Goal: Task Accomplishment & Management: Use online tool/utility

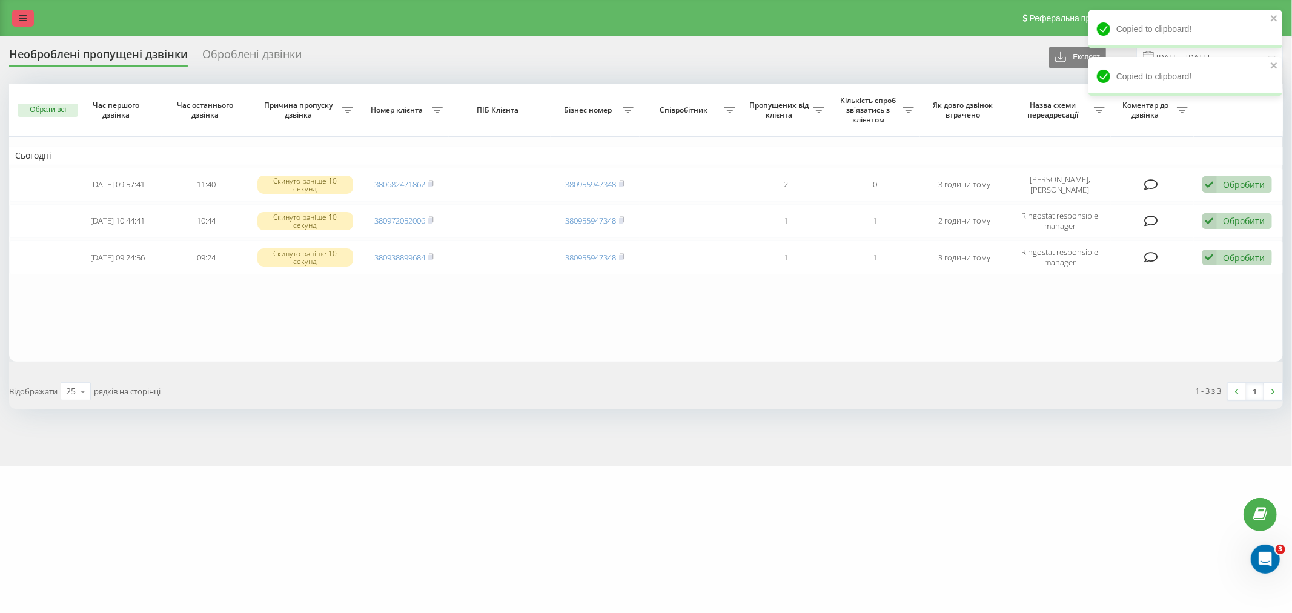
click at [28, 15] on link at bounding box center [23, 18] width 22 height 17
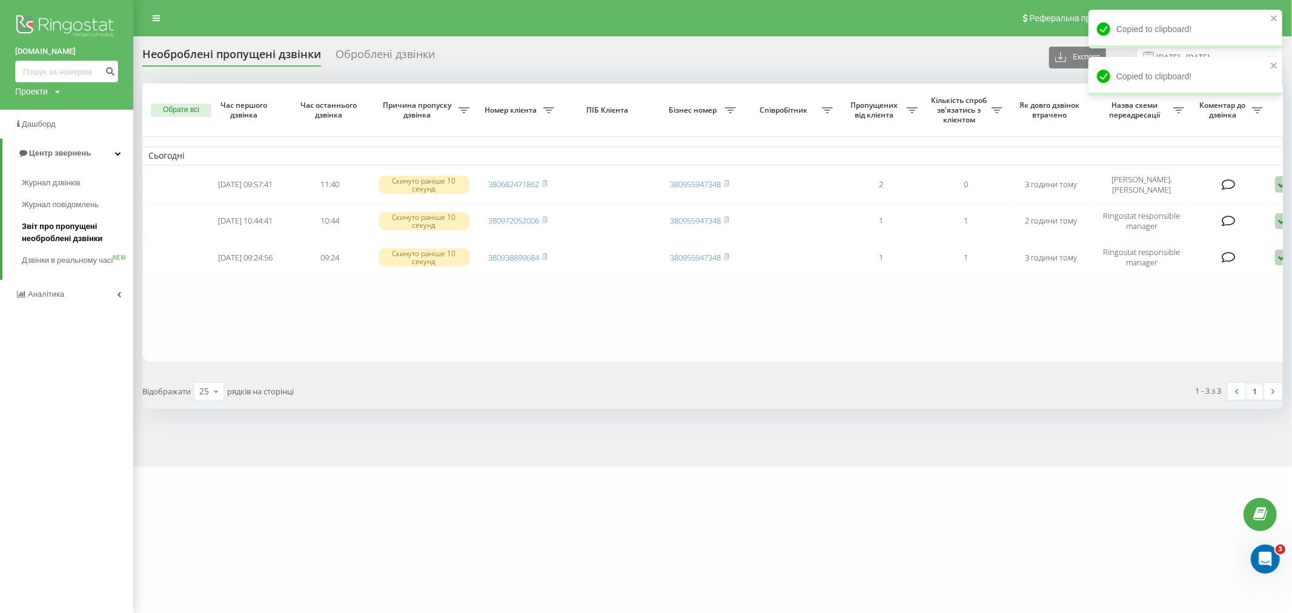
click at [64, 231] on span "Звіт про пропущені необроблені дзвінки" at bounding box center [74, 232] width 105 height 24
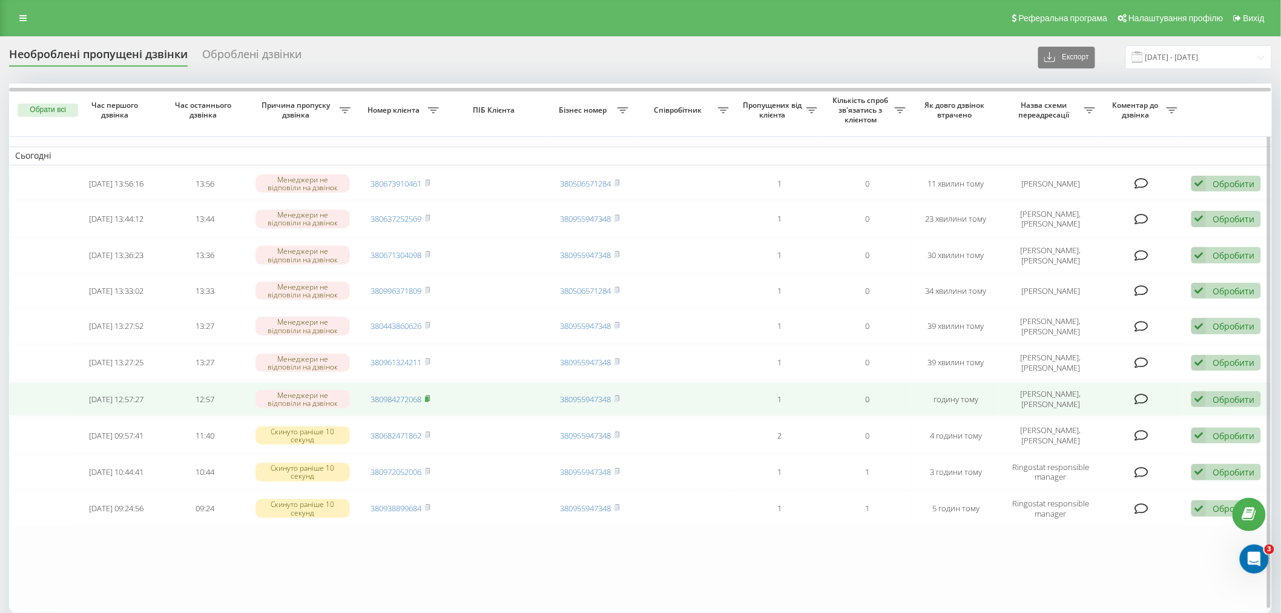
click at [428, 397] on rect at bounding box center [427, 399] width 4 height 5
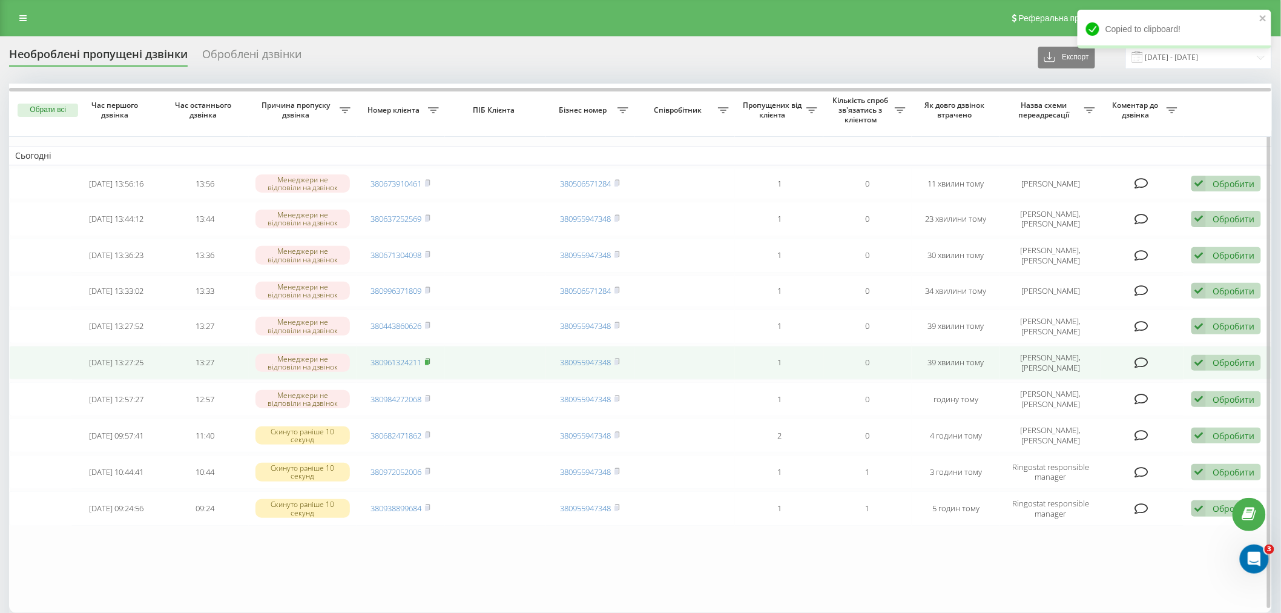
click at [430, 358] on icon at bounding box center [428, 360] width 4 height 5
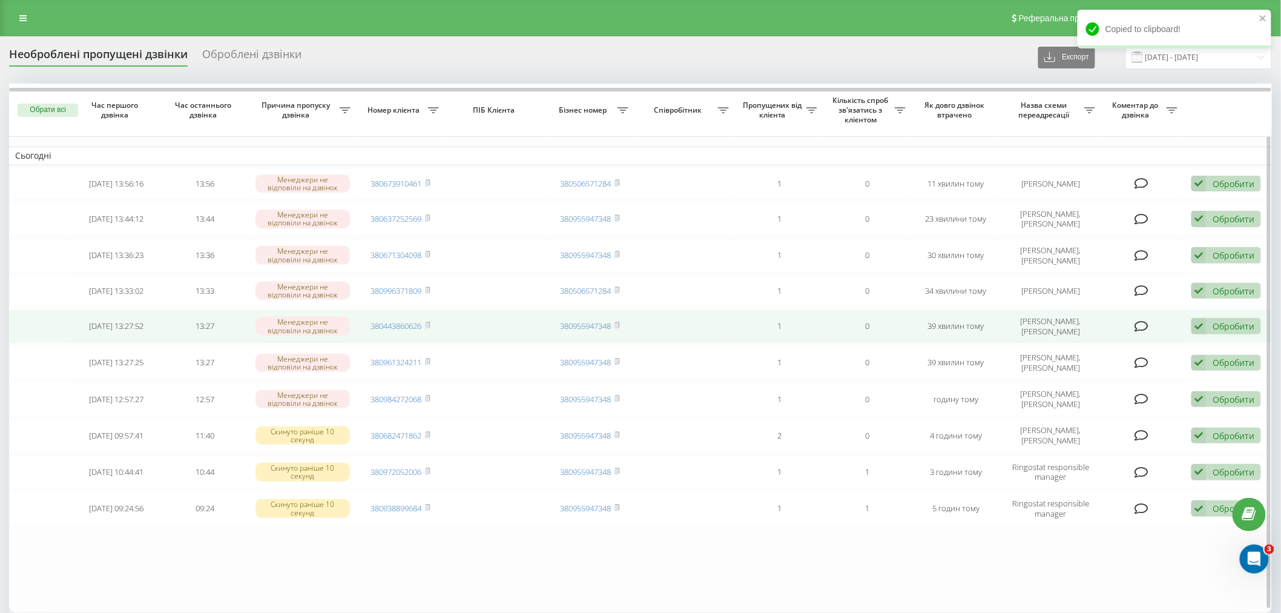
click at [432, 321] on td "380443860626" at bounding box center [401, 326] width 88 height 34
click at [430, 322] on icon at bounding box center [428, 324] width 4 height 5
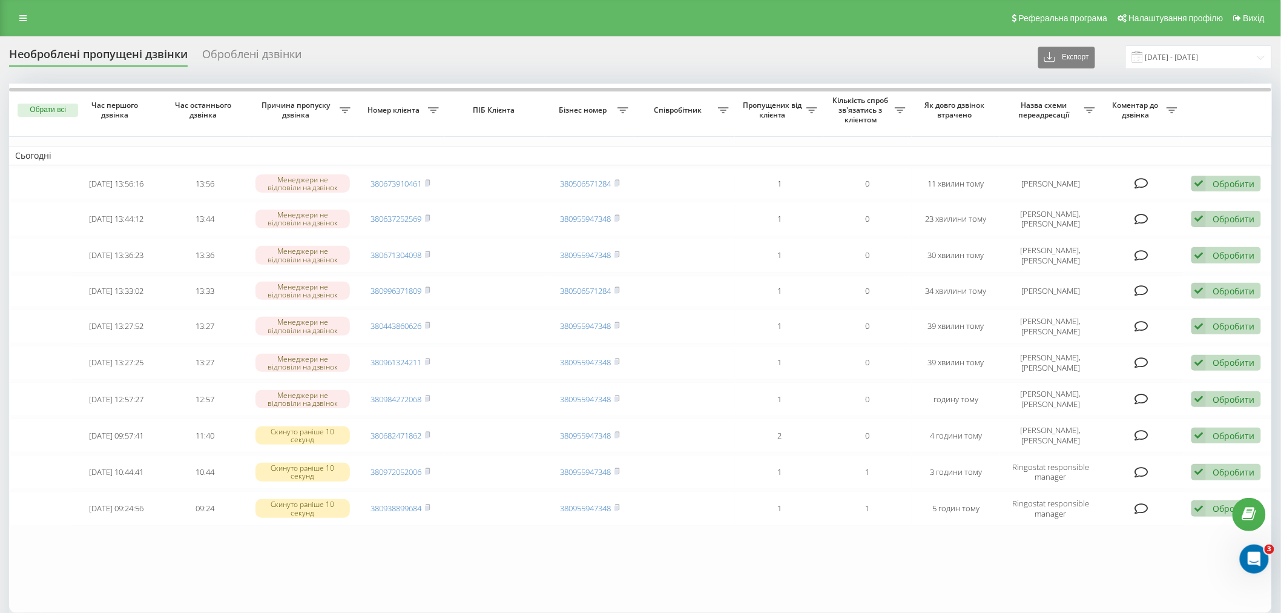
click at [475, 64] on div "Необроблені пропущені дзвінки Оброблені дзвінки Експорт .csv .xlsx [DATE] - [DA…" at bounding box center [640, 57] width 1263 height 24
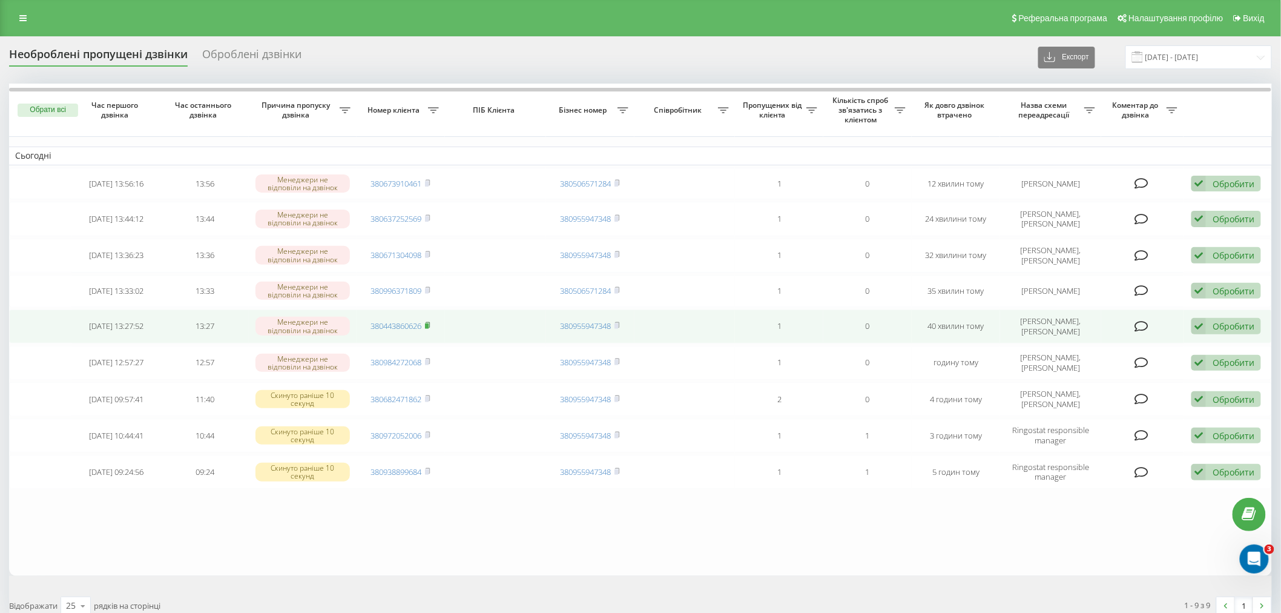
click at [428, 323] on rect at bounding box center [427, 325] width 4 height 5
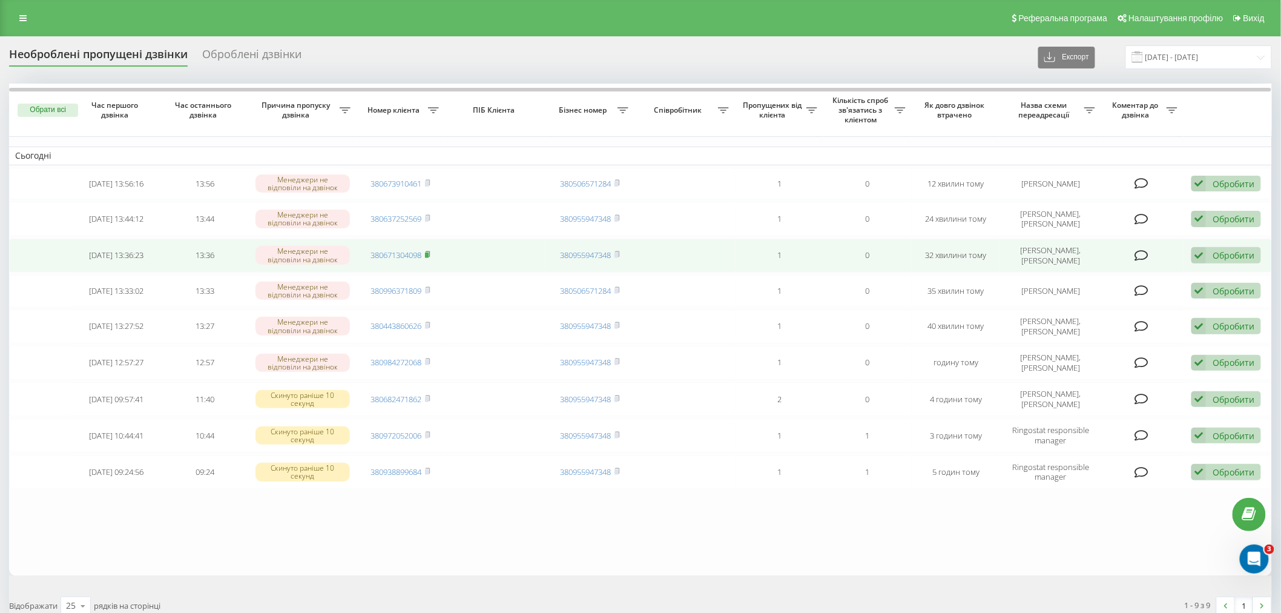
click at [426, 251] on icon at bounding box center [427, 254] width 5 height 7
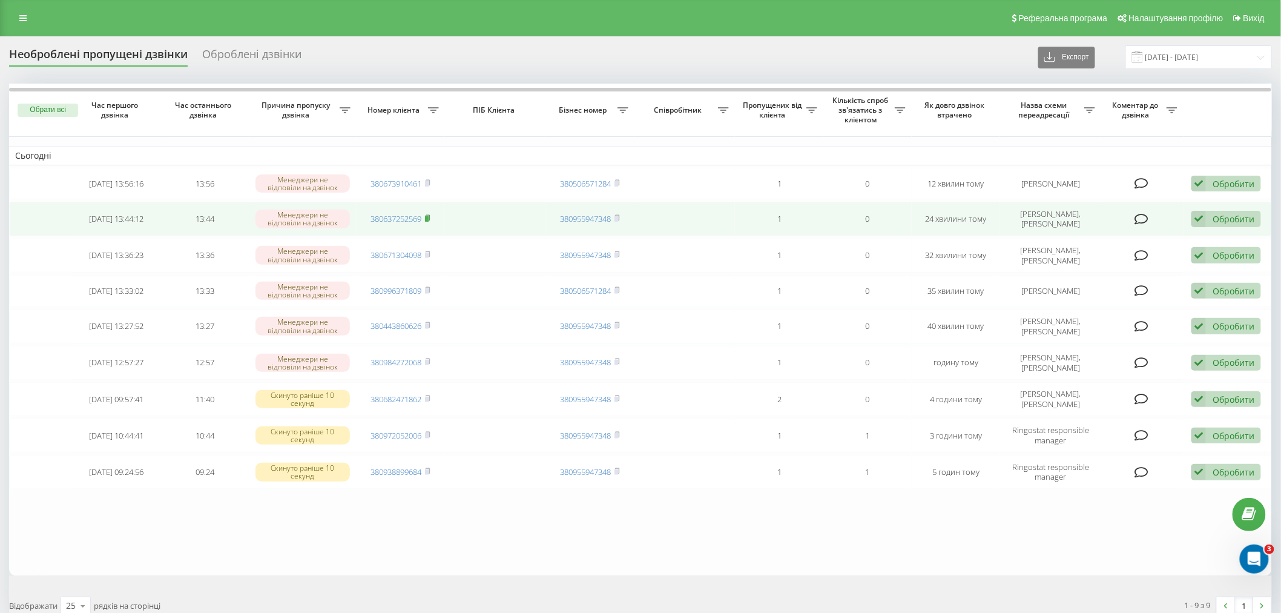
click at [427, 219] on rect at bounding box center [427, 218] width 4 height 5
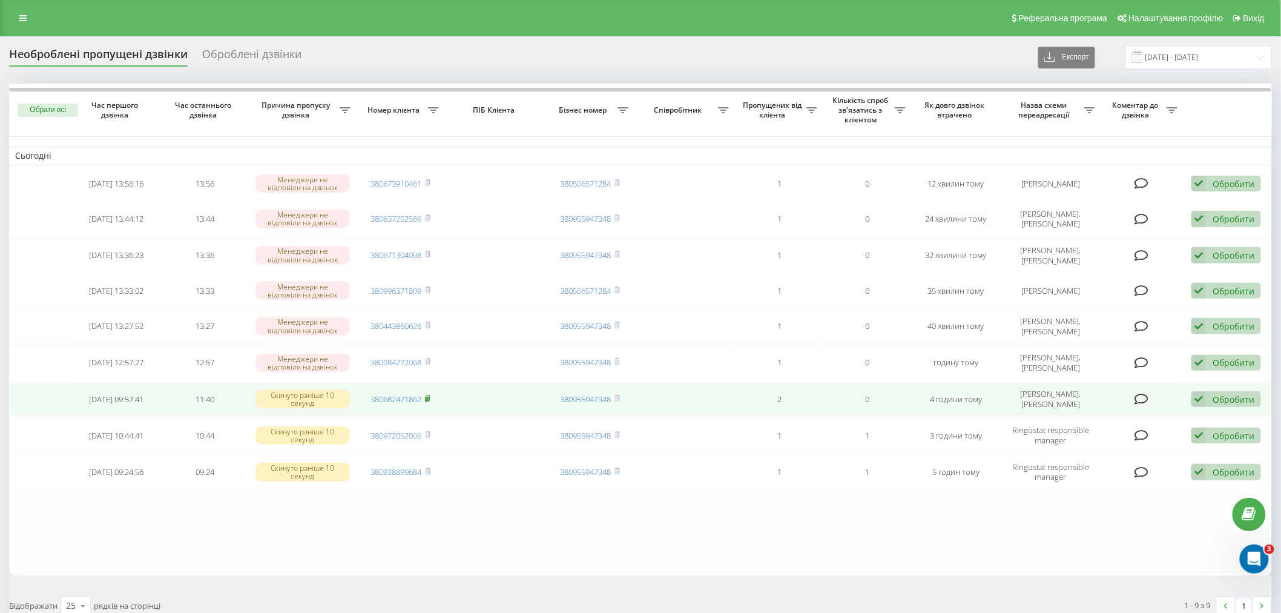
click at [427, 397] on rect at bounding box center [427, 399] width 4 height 5
click at [1244, 397] on div "Обробити" at bounding box center [1234, 400] width 42 height 12
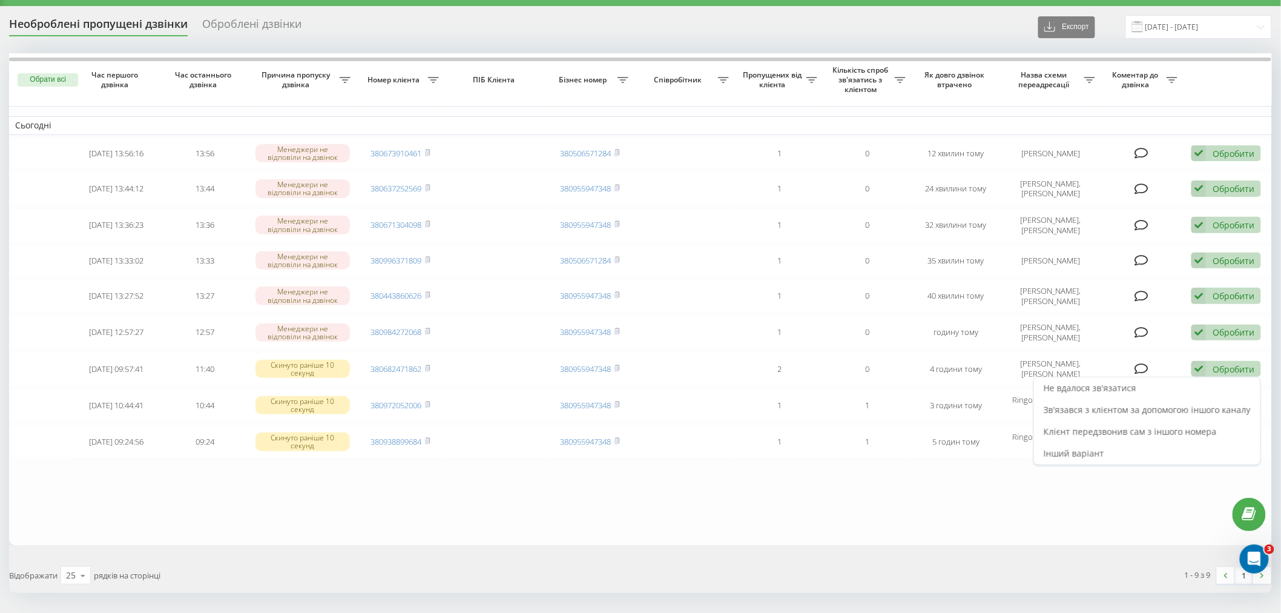
scroll to position [65, 0]
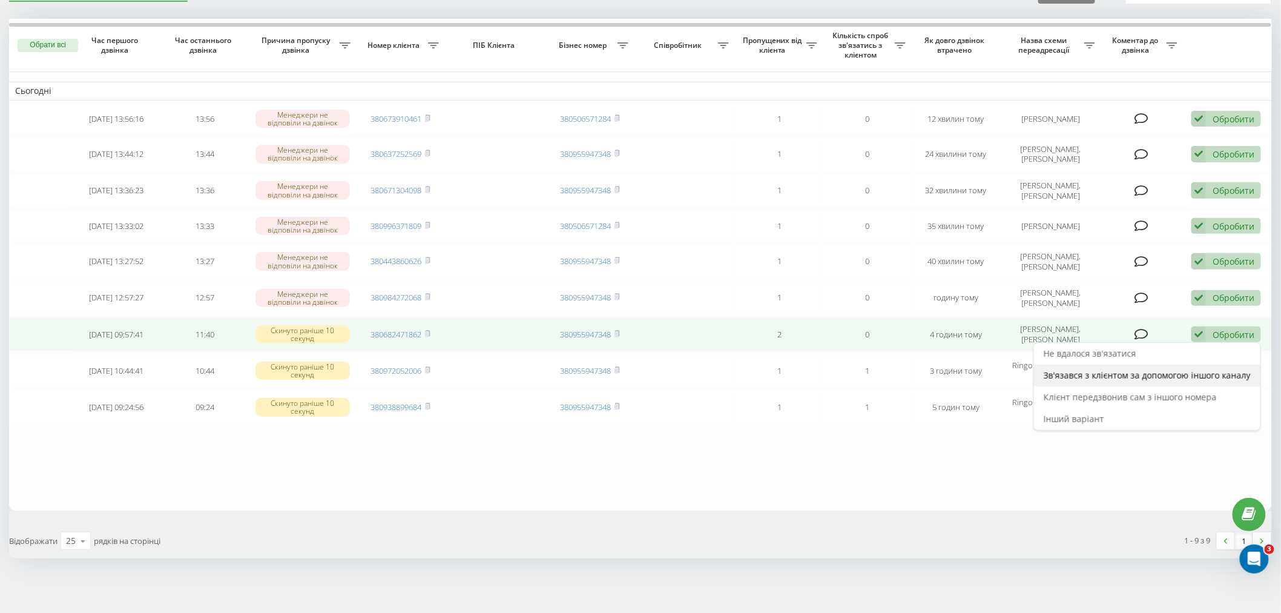
click at [1085, 373] on span "Зв'язався з клієнтом за допомогою іншого каналу" at bounding box center [1147, 375] width 207 height 12
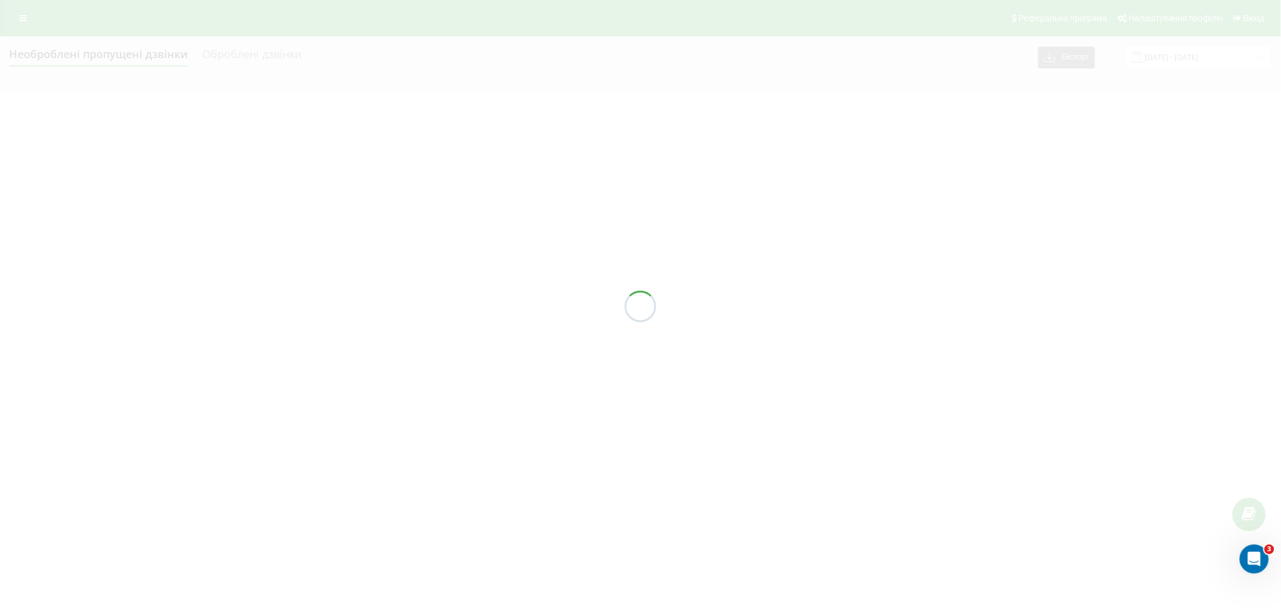
scroll to position [0, 0]
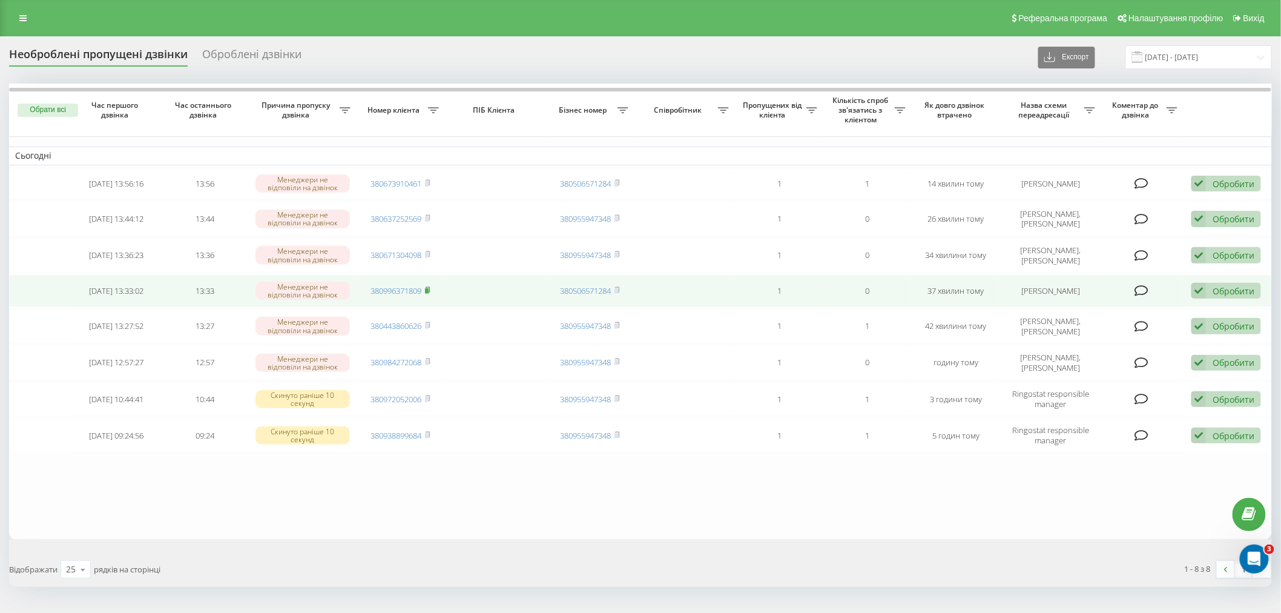
click at [426, 287] on icon at bounding box center [427, 289] width 5 height 7
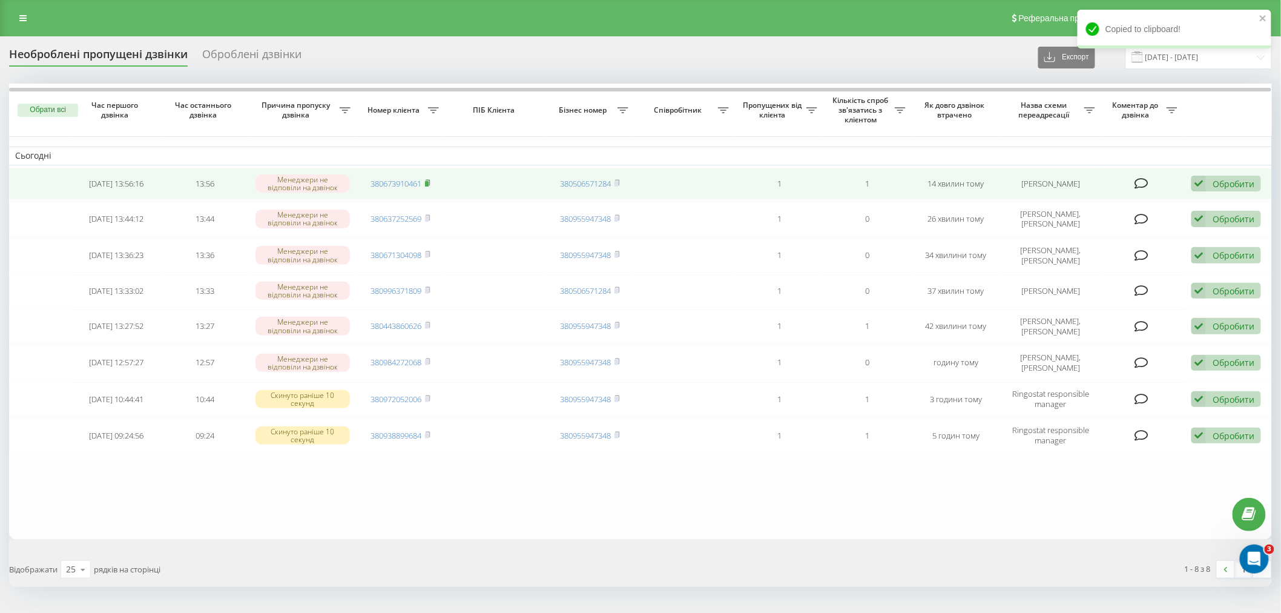
click at [431, 179] on icon at bounding box center [427, 182] width 5 height 7
click at [1212, 179] on div "Обробити Не вдалося зв'язатися Зв'язався з клієнтом за допомогою іншого каналу …" at bounding box center [1227, 184] width 70 height 16
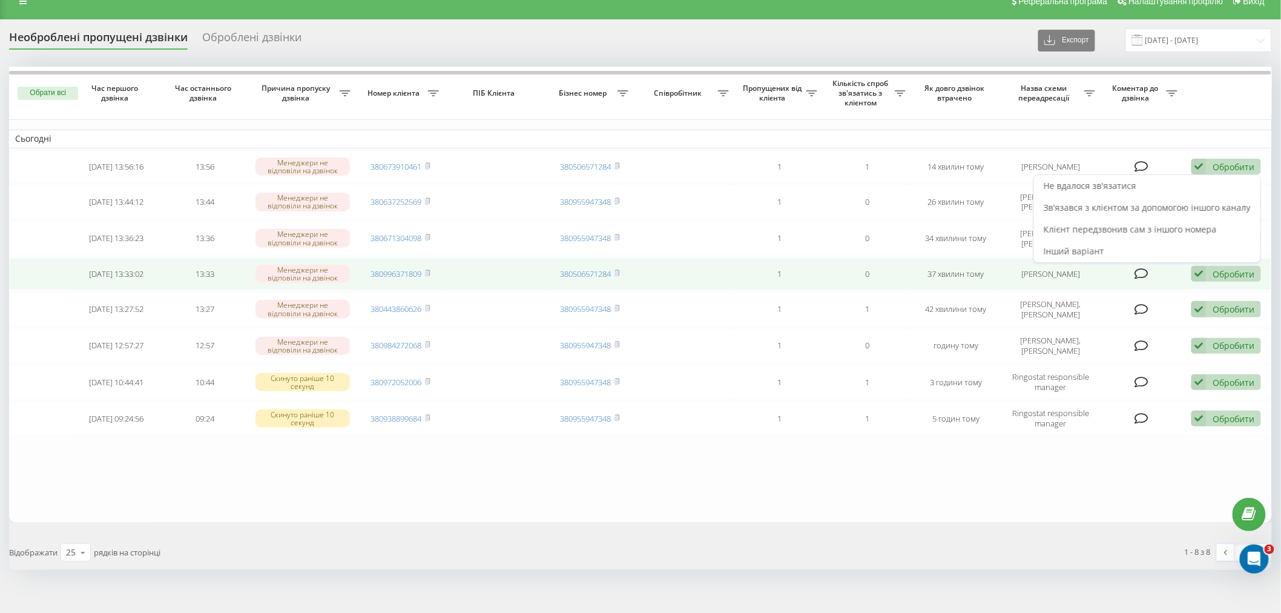
scroll to position [28, 0]
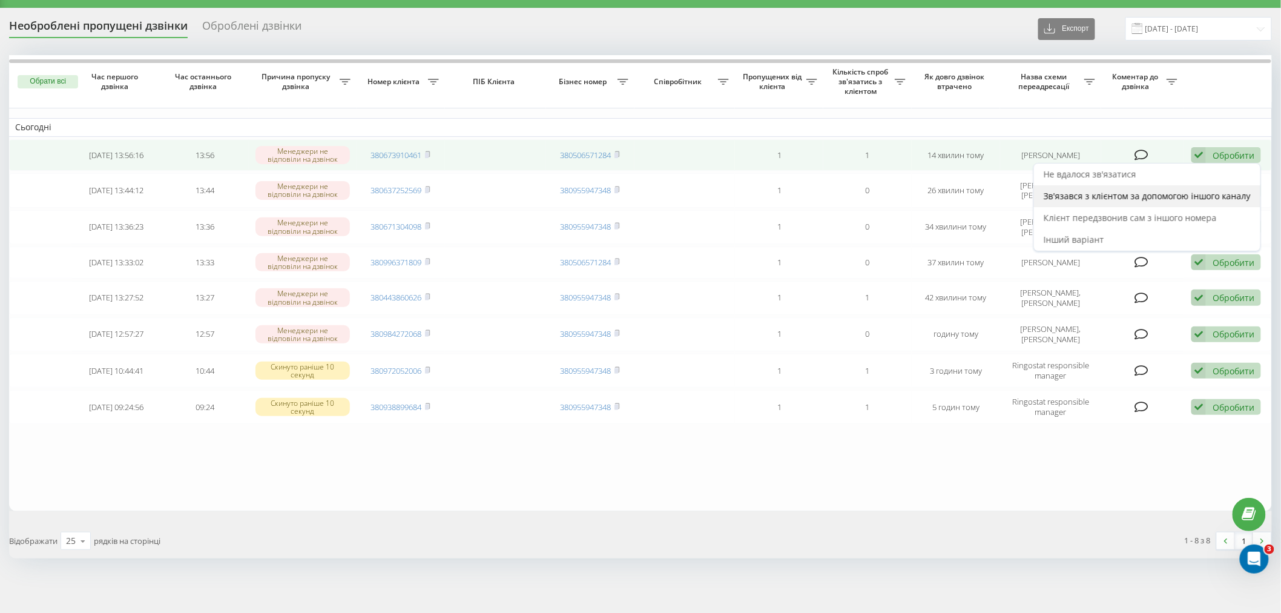
click at [1077, 195] on span "Зв'язався з клієнтом за допомогою іншого каналу" at bounding box center [1147, 196] width 207 height 12
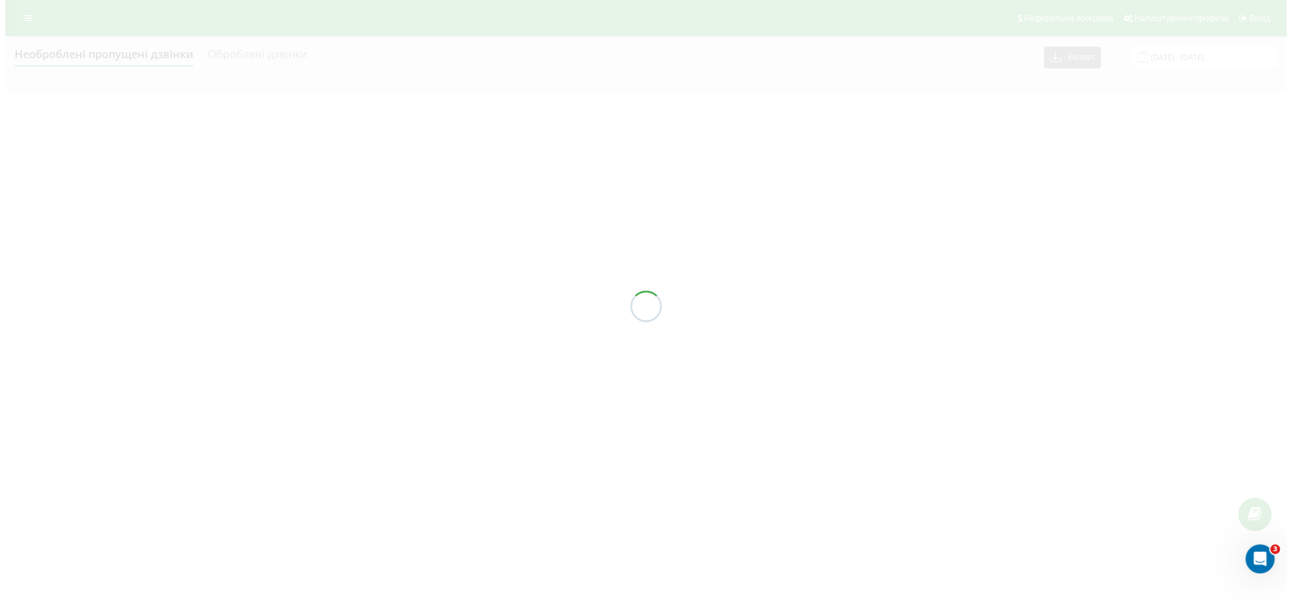
scroll to position [0, 0]
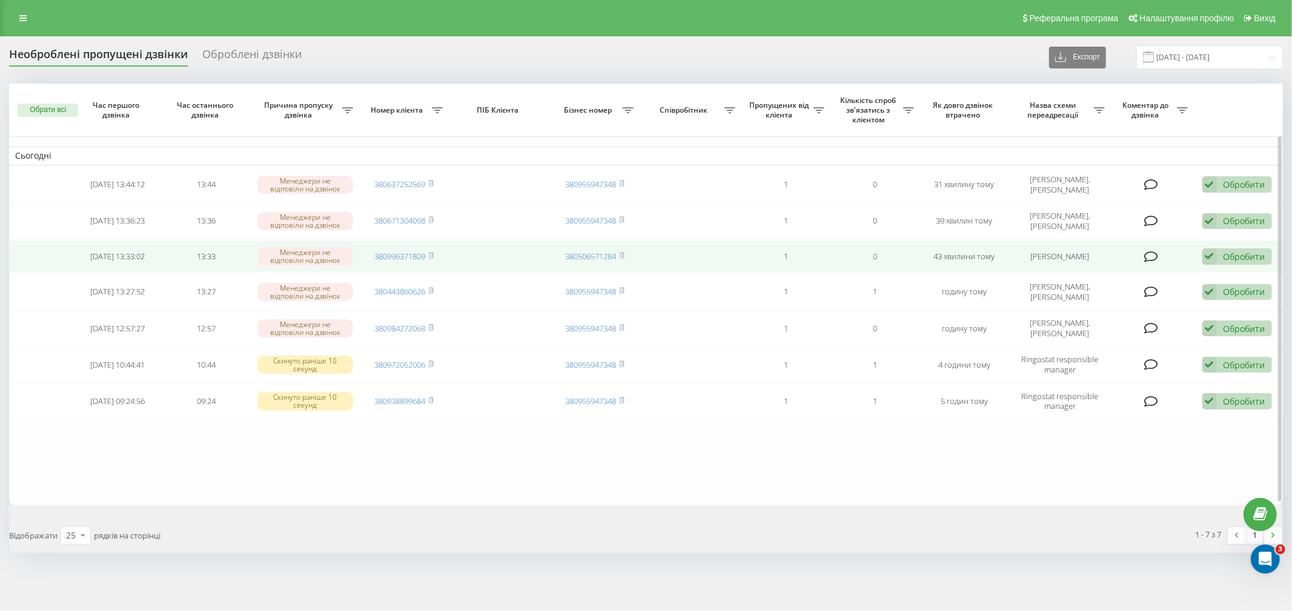
click at [1234, 254] on div "Обробити" at bounding box center [1244, 257] width 42 height 12
click at [1154, 297] on span "Зв'язався з клієнтом за допомогою іншого каналу" at bounding box center [1157, 298] width 207 height 12
